Goal: Task Accomplishment & Management: Use online tool/utility

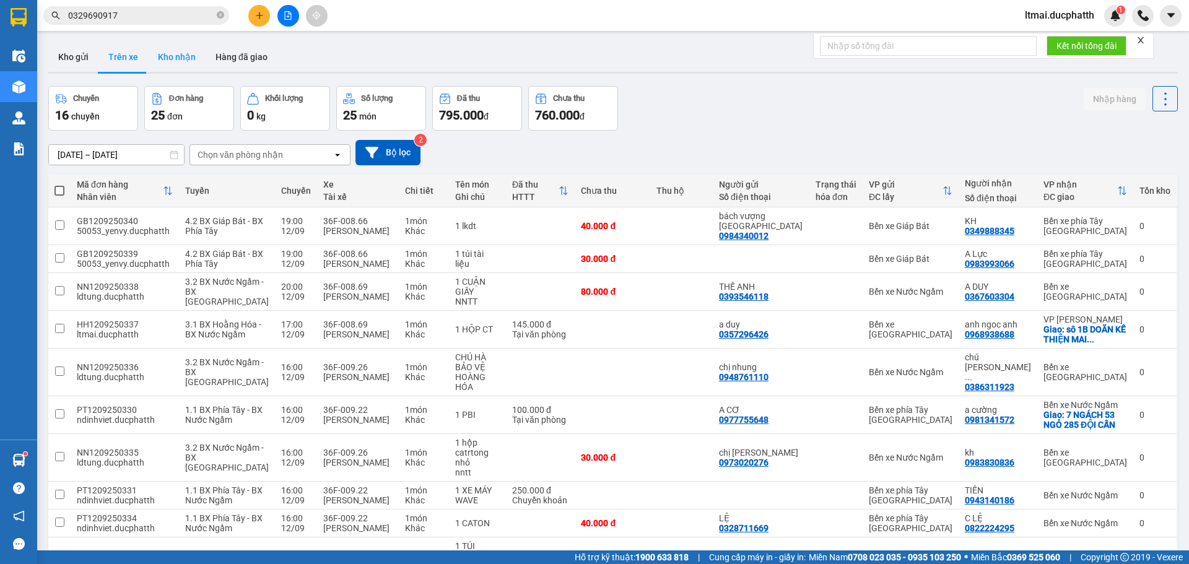
click at [177, 54] on button "Kho nhận" at bounding box center [177, 57] width 58 height 30
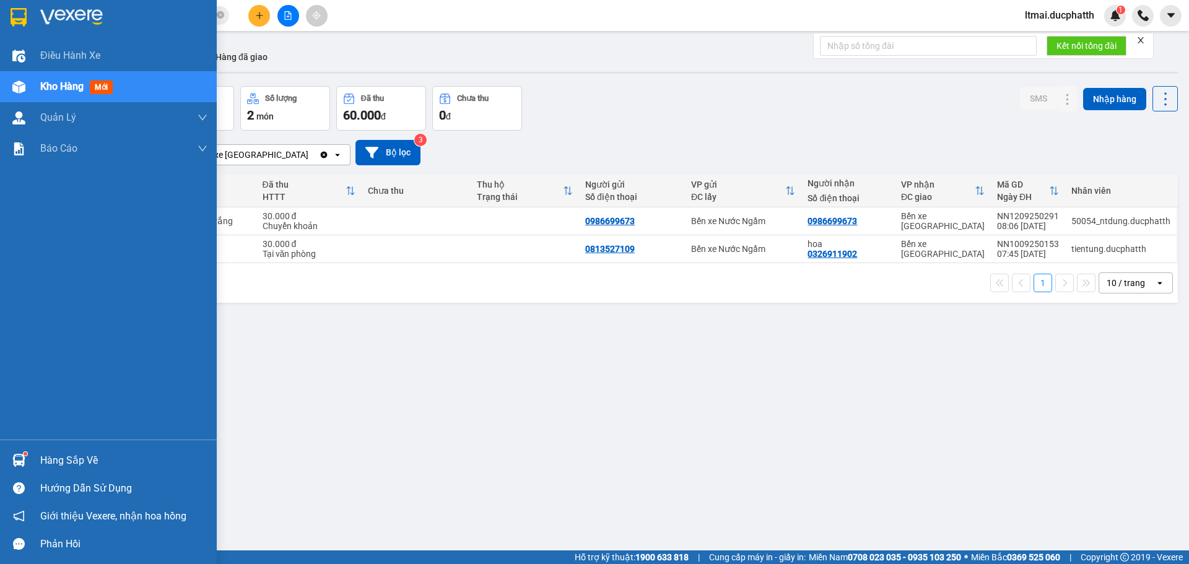
click at [31, 454] on div "Hàng sắp về" at bounding box center [108, 460] width 217 height 28
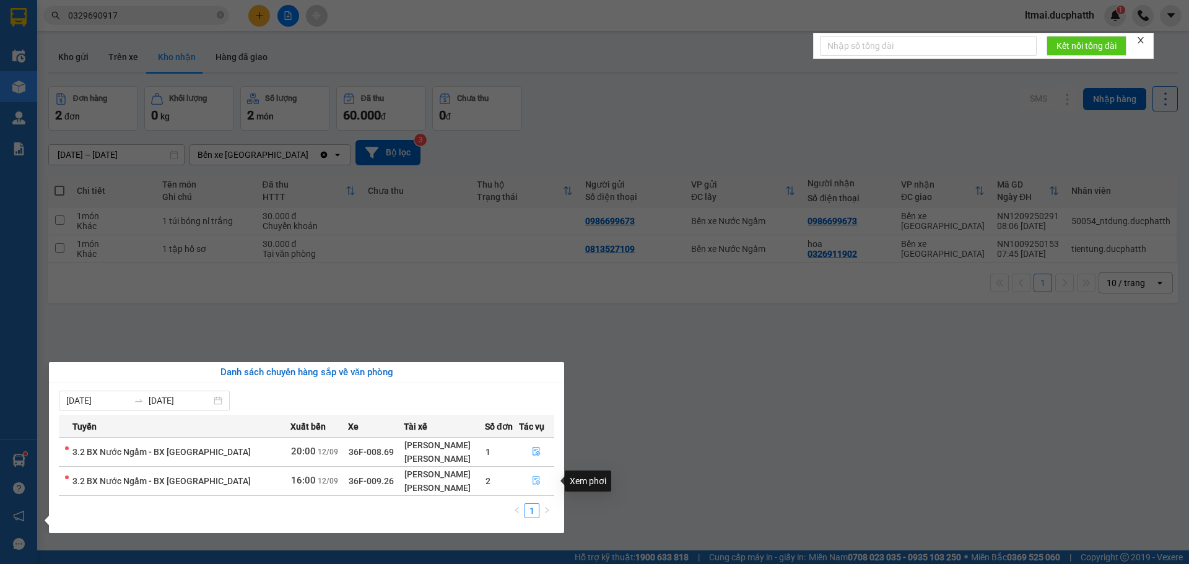
click at [539, 480] on icon "file-done" at bounding box center [536, 480] width 9 height 9
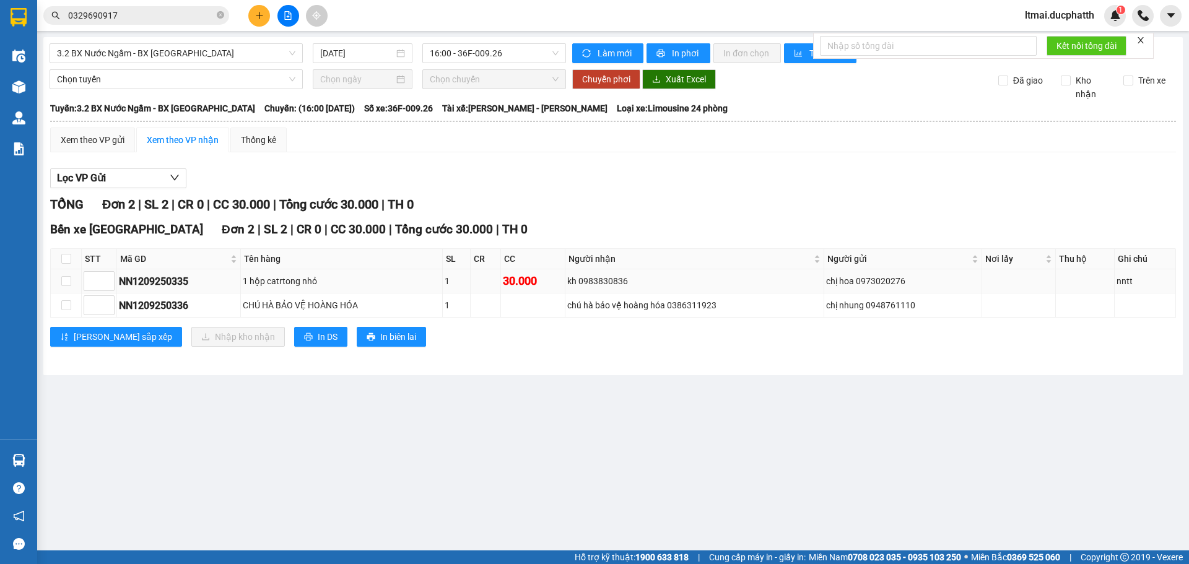
click at [59, 284] on td at bounding box center [66, 281] width 31 height 24
click at [69, 280] on input "checkbox" at bounding box center [66, 281] width 10 height 10
checkbox input "true"
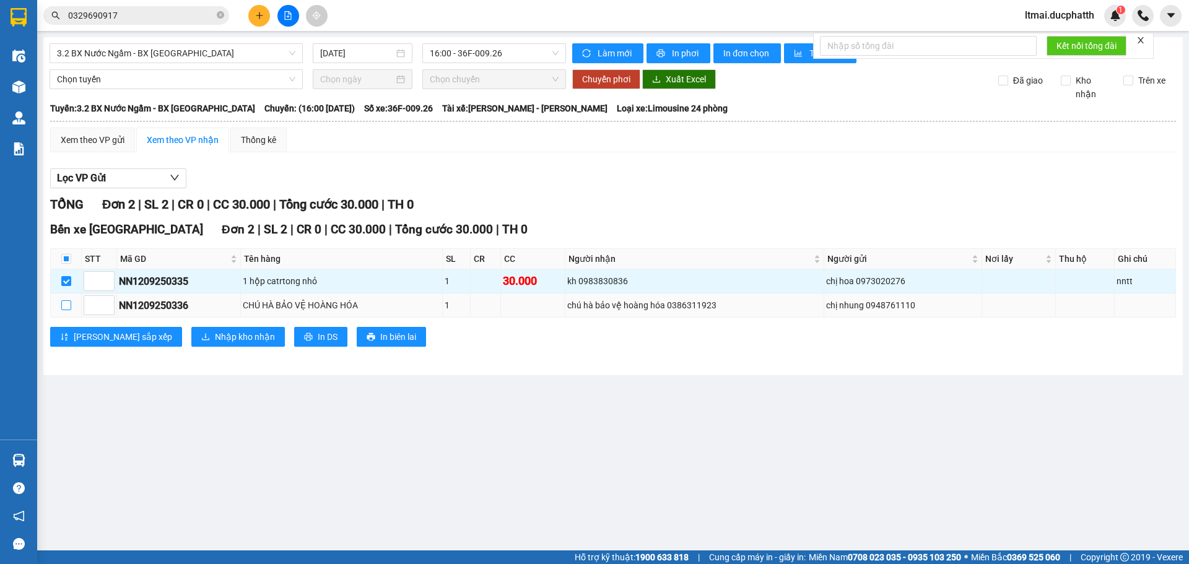
click at [64, 303] on input "checkbox" at bounding box center [66, 305] width 10 height 10
checkbox input "true"
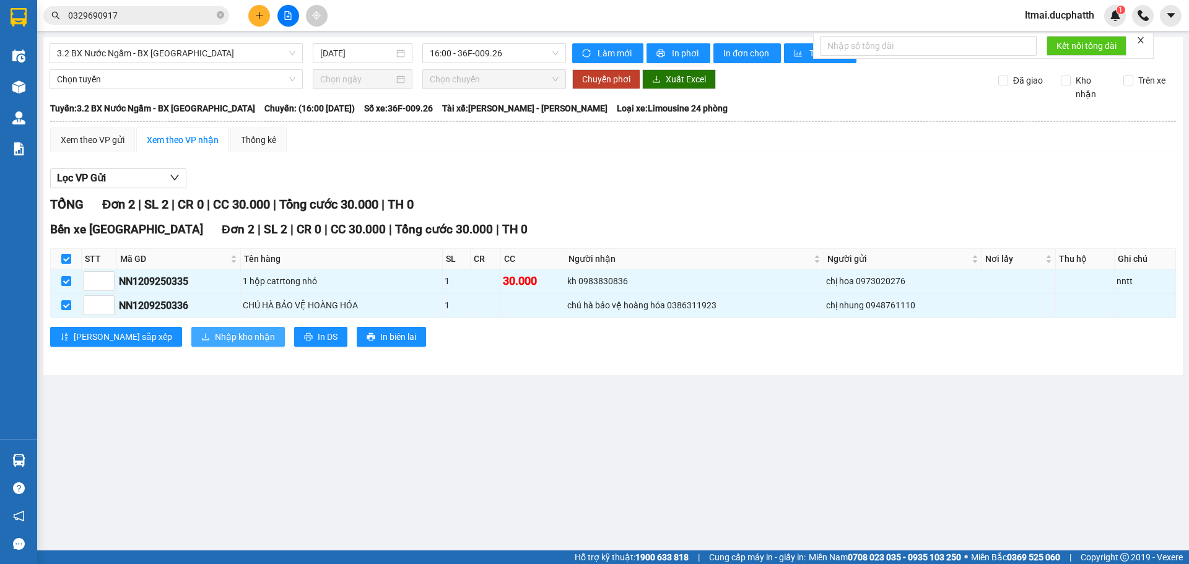
click at [191, 334] on button "Nhập kho nhận" at bounding box center [237, 337] width 93 height 20
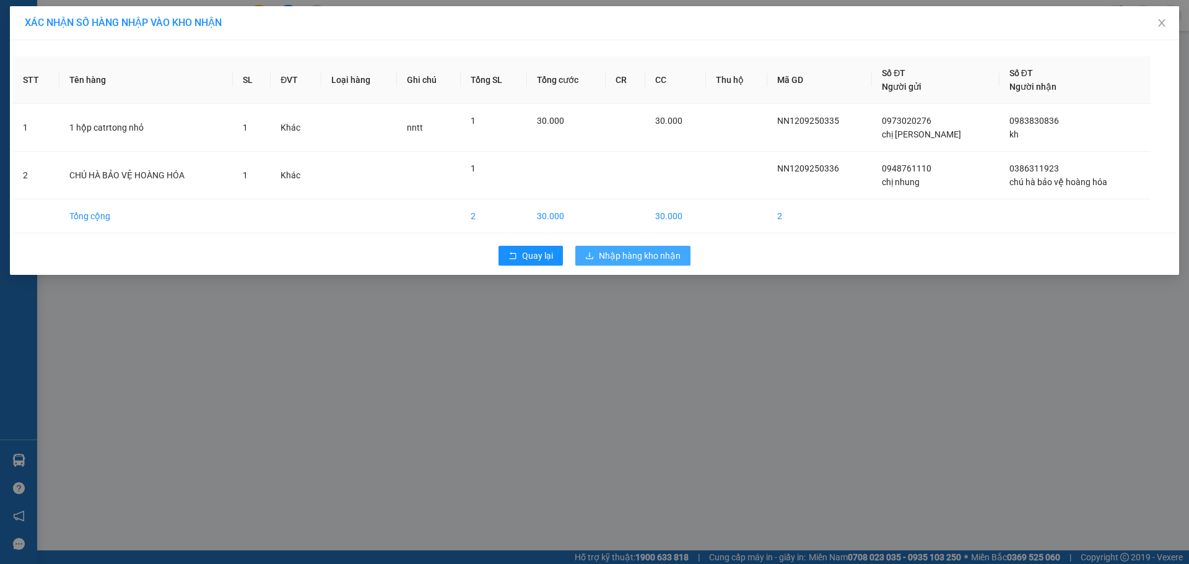
click at [627, 249] on span "Nhập hàng kho nhận" at bounding box center [640, 256] width 82 height 14
